Goal: Register for event/course

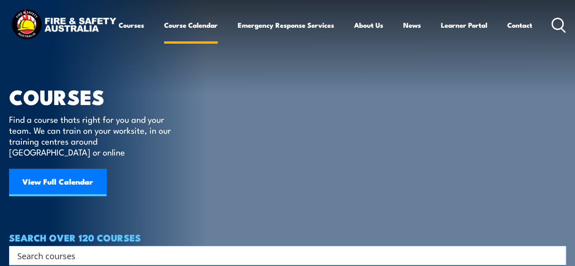
click at [164, 36] on link "Course Calendar" at bounding box center [191, 25] width 54 height 22
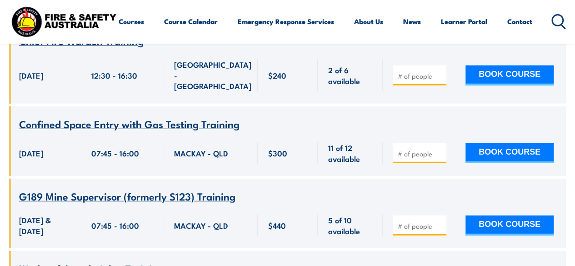
scroll to position [7999, 0]
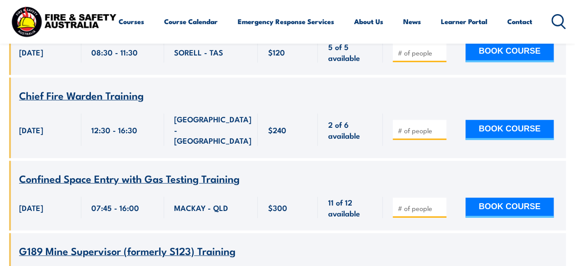
click at [551, 29] on icon at bounding box center [558, 21] width 15 height 15
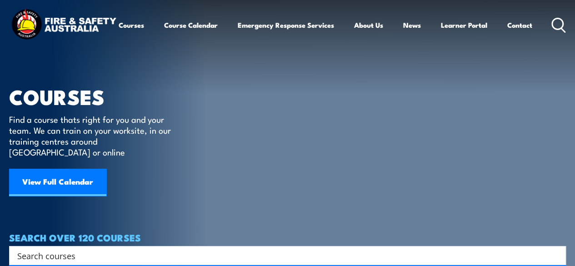
click at [30, 249] on input "Search input" at bounding box center [281, 256] width 529 height 14
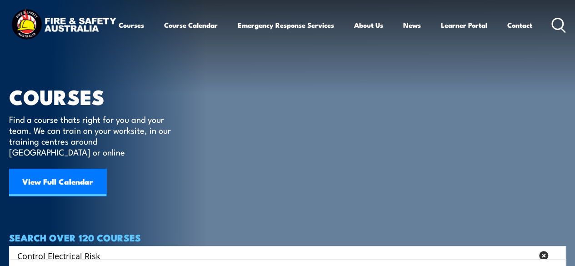
type input "Control Electrical Risk"
